Goal: Leave review/rating: Leave review/rating

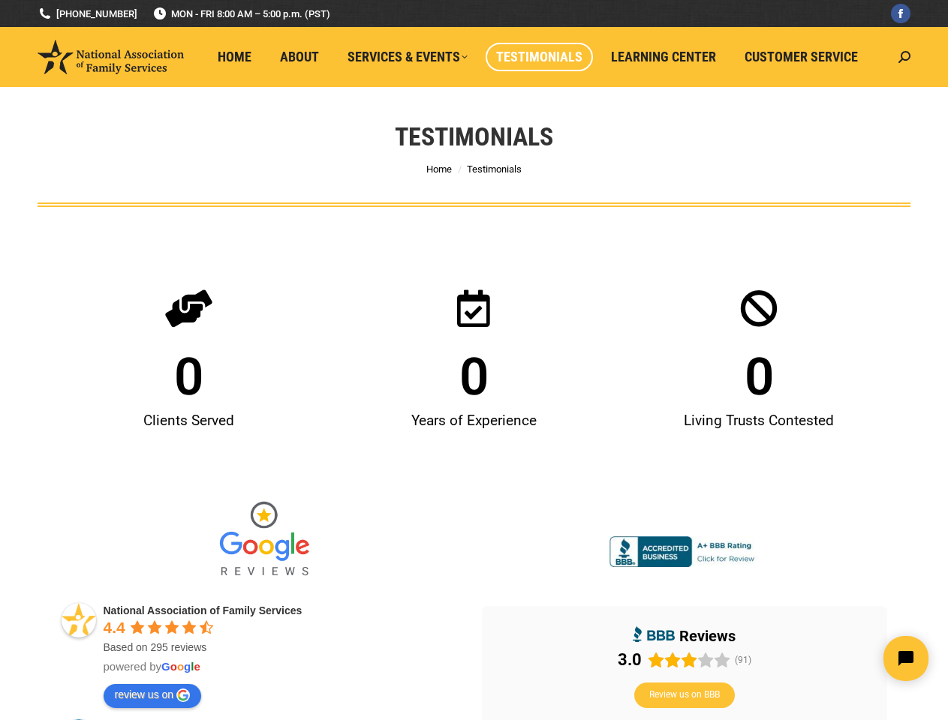
click at [473, 360] on span "0" at bounding box center [473, 377] width 29 height 52
click at [684, 696] on span "Review us on BBB" at bounding box center [684, 696] width 71 height 12
click at [8, 7] on img "Close" at bounding box center [2, 14] width 26 height 26
click at [906, 659] on icon "Open chat widget" at bounding box center [914, 659] width 23 height 23
